Goal: Task Accomplishment & Management: Complete application form

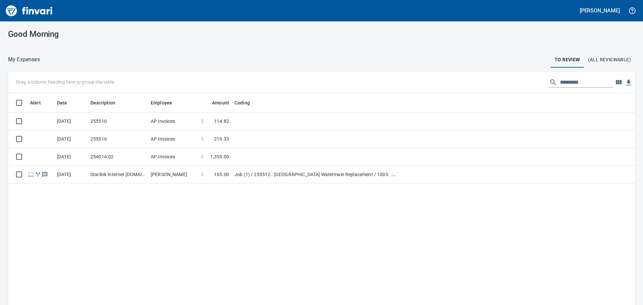
scroll to position [226, 617]
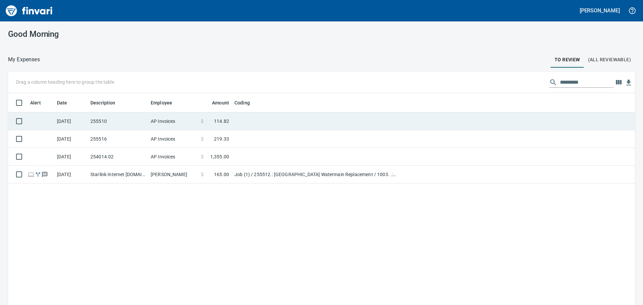
click at [192, 119] on td "AP Invoices" at bounding box center [173, 122] width 50 height 18
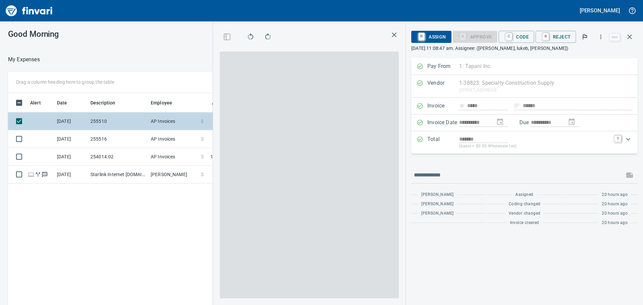
scroll to position [226, 450]
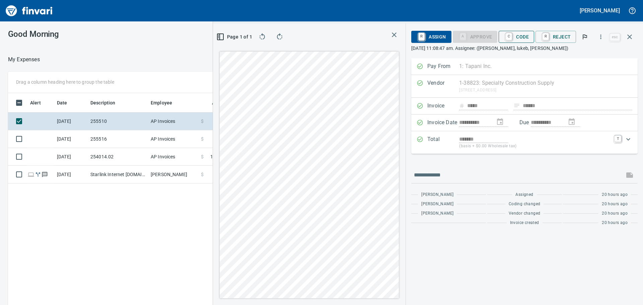
click at [522, 41] on span "C Code" at bounding box center [516, 36] width 25 height 11
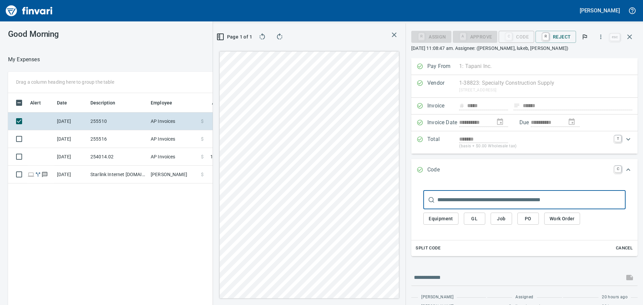
click at [534, 219] on span "PO" at bounding box center [528, 219] width 11 height 8
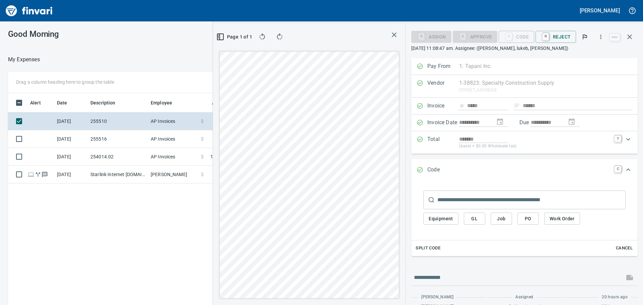
click at [512, 222] on button "Job" at bounding box center [501, 219] width 21 height 12
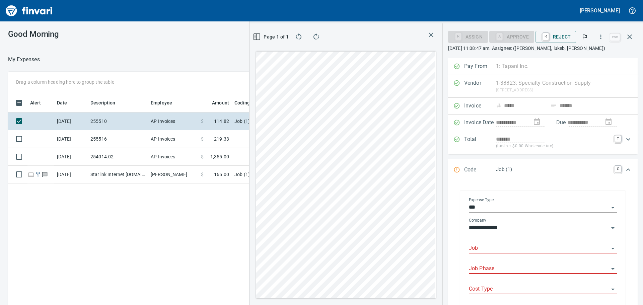
scroll to position [33, 0]
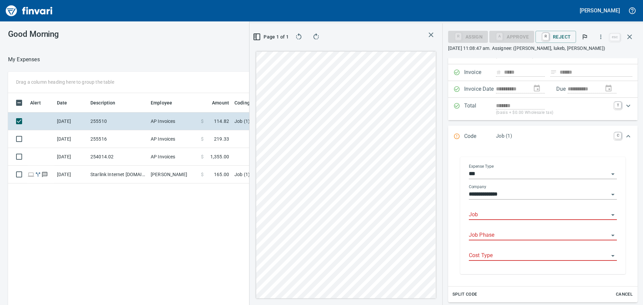
click at [513, 217] on input "Job" at bounding box center [539, 214] width 140 height 9
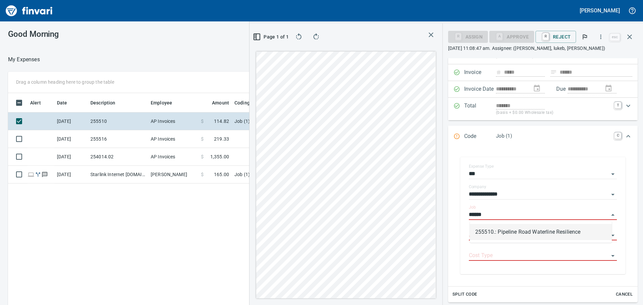
click at [512, 226] on li "255510.: Pipeline Road Waterline Resilience" at bounding box center [541, 232] width 142 height 16
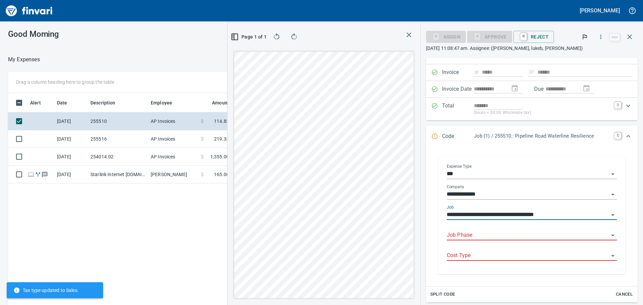
type input "**********"
click at [507, 234] on input "Job Phase" at bounding box center [528, 235] width 162 height 9
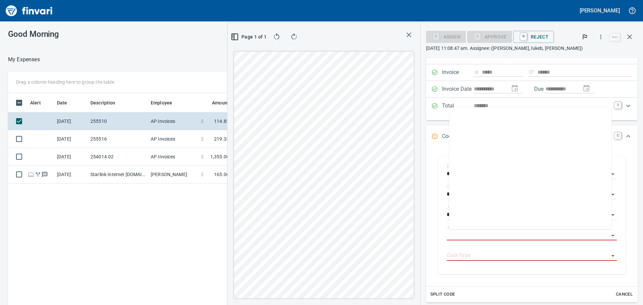
scroll to position [435, 0]
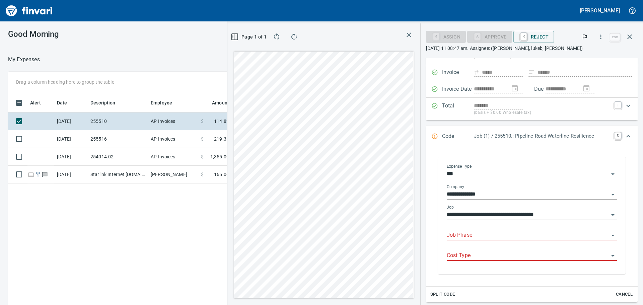
click at [533, 235] on input "Job Phase" at bounding box center [528, 235] width 162 height 9
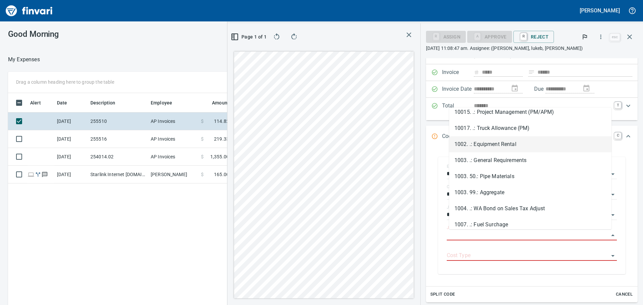
scroll to position [67, 0]
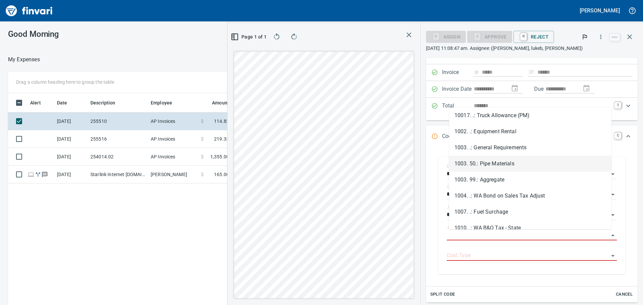
click at [510, 162] on li "1003. 50.: Pipe Materials" at bounding box center [530, 164] width 162 height 16
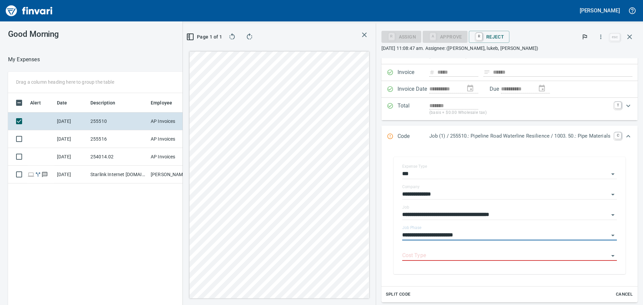
type input "**********"
click at [479, 262] on div "Cost Type" at bounding box center [509, 256] width 215 height 20
click at [480, 256] on input "Cost Type" at bounding box center [505, 255] width 207 height 9
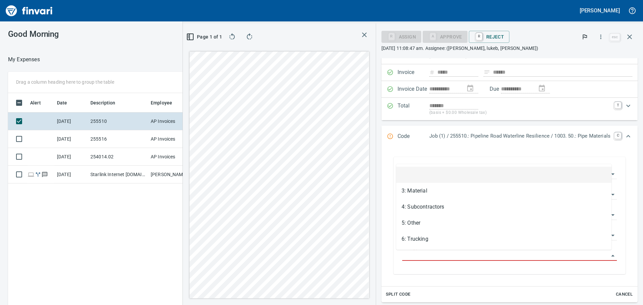
scroll to position [226, 450]
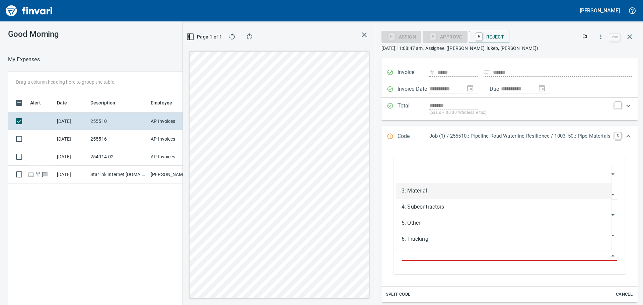
click at [459, 184] on li "3: Material" at bounding box center [503, 191] width 215 height 16
type input "**********"
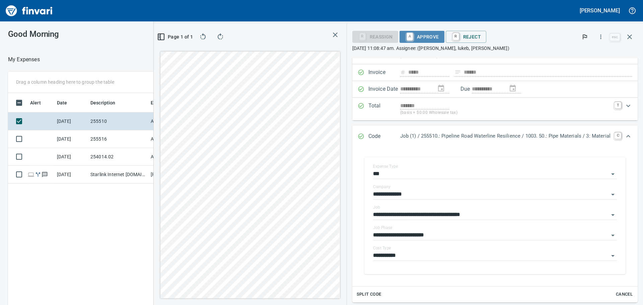
click at [426, 33] on span "A Approve" at bounding box center [422, 36] width 34 height 11
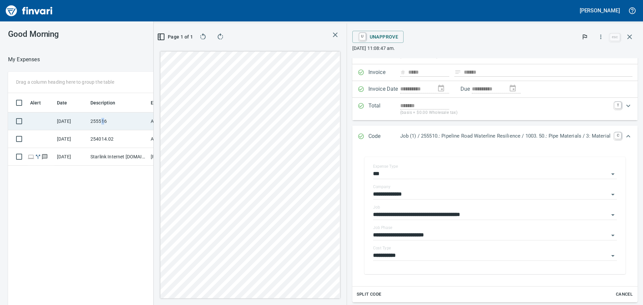
click at [103, 120] on td "255516" at bounding box center [118, 122] width 60 height 18
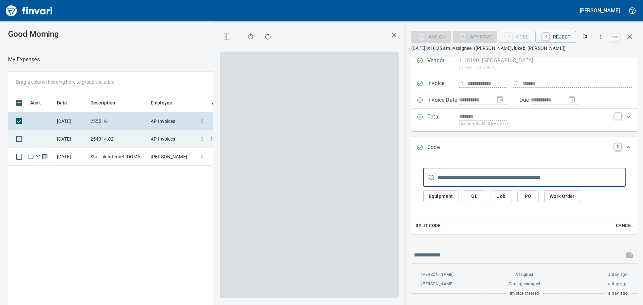
scroll to position [22, 0]
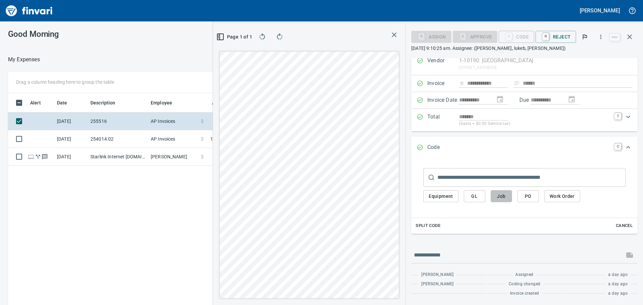
click at [504, 195] on span "Job" at bounding box center [501, 196] width 11 height 8
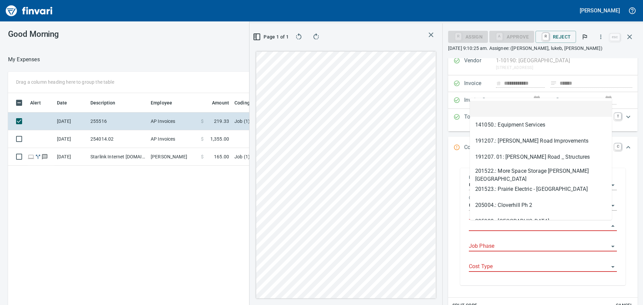
click at [492, 226] on input "Job" at bounding box center [539, 225] width 140 height 9
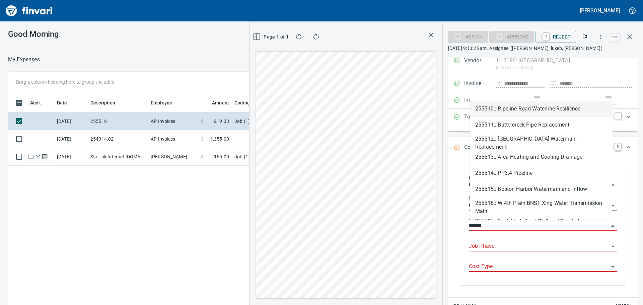
scroll to position [226, 450]
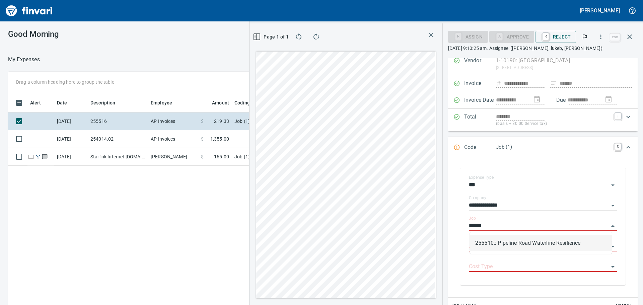
click at [499, 240] on li "255510.: Pipeline Road Waterline Resilience" at bounding box center [541, 243] width 142 height 16
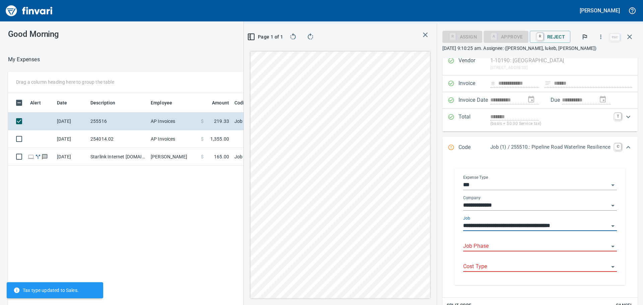
type input "**********"
click at [499, 243] on input "Job Phase" at bounding box center [536, 246] width 146 height 9
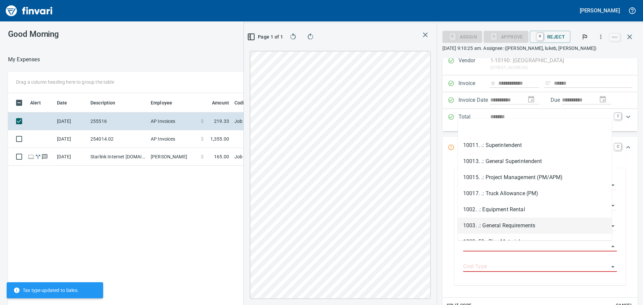
click at [495, 222] on li "1003. .: General Requirements" at bounding box center [535, 226] width 154 height 16
type input "**********"
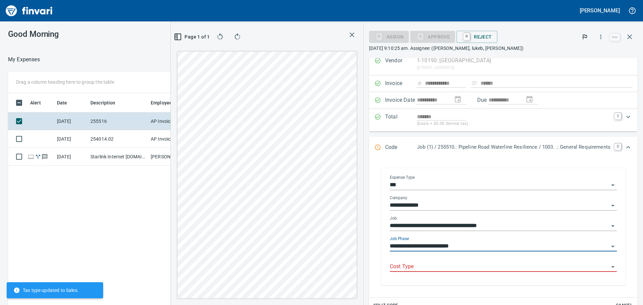
click at [481, 268] on input "Cost Type" at bounding box center [499, 266] width 219 height 9
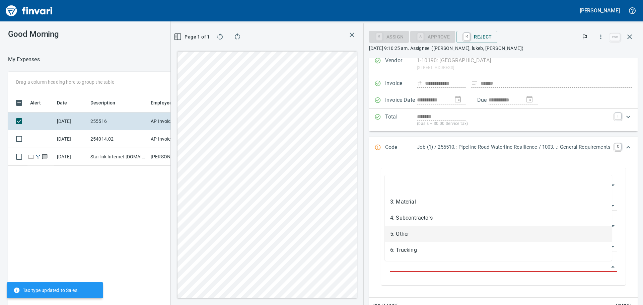
click at [465, 238] on li "5: Other" at bounding box center [498, 234] width 227 height 16
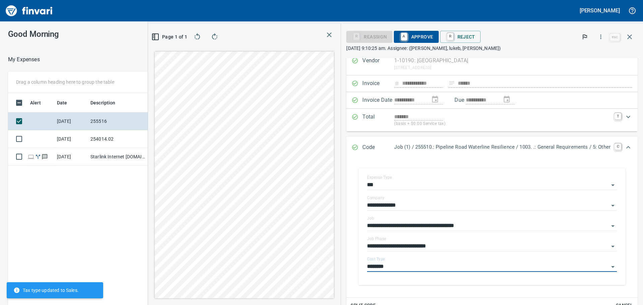
type input "********"
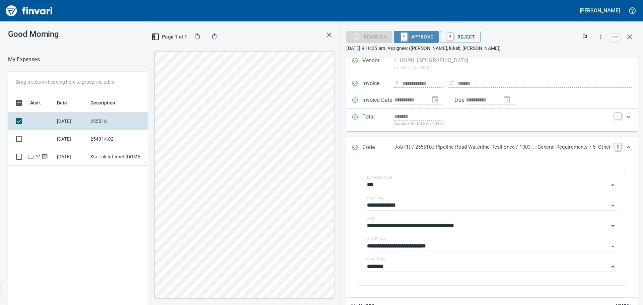
click at [406, 33] on span "A Approve" at bounding box center [416, 36] width 34 height 11
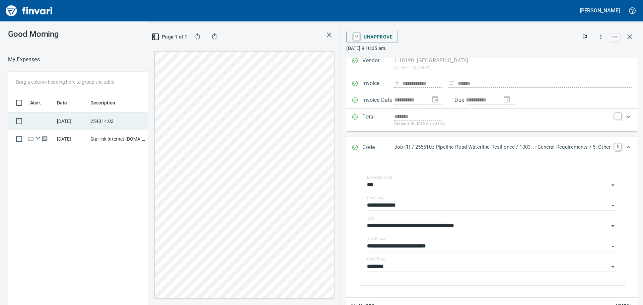
click at [119, 122] on td "254014.02" at bounding box center [118, 122] width 60 height 18
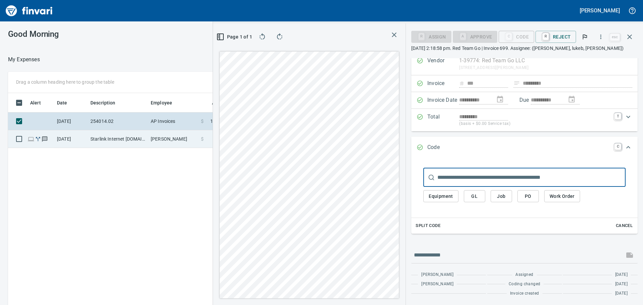
click at [126, 137] on td "Starlink Internet [DOMAIN_NAME] CA - 122nd" at bounding box center [118, 139] width 60 height 18
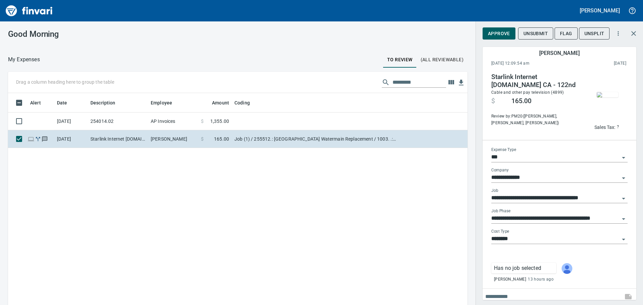
click at [604, 92] on img "button" at bounding box center [607, 94] width 21 height 5
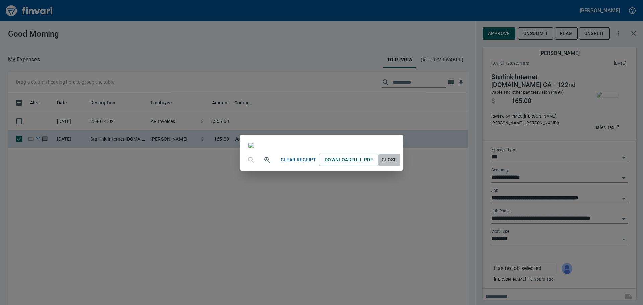
click at [397, 164] on span "Close" at bounding box center [389, 160] width 16 height 8
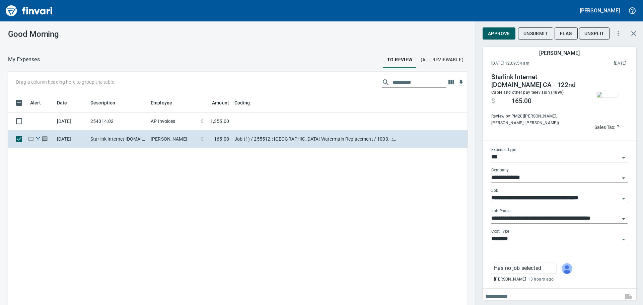
drag, startPoint x: 457, startPoint y: 301, endPoint x: 186, endPoint y: 185, distance: 294.6
click at [189, 191] on div "Alert Date Description Employee Amount Coding [DATE] 254014.02 AP Invoices $ 1,…" at bounding box center [238, 209] width 460 height 232
